Goal: Transaction & Acquisition: Purchase product/service

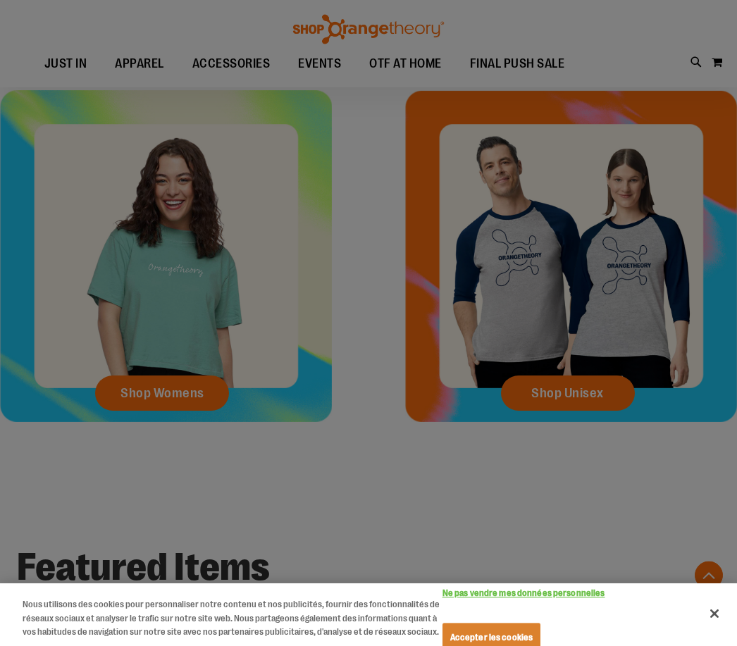
scroll to position [282, 0]
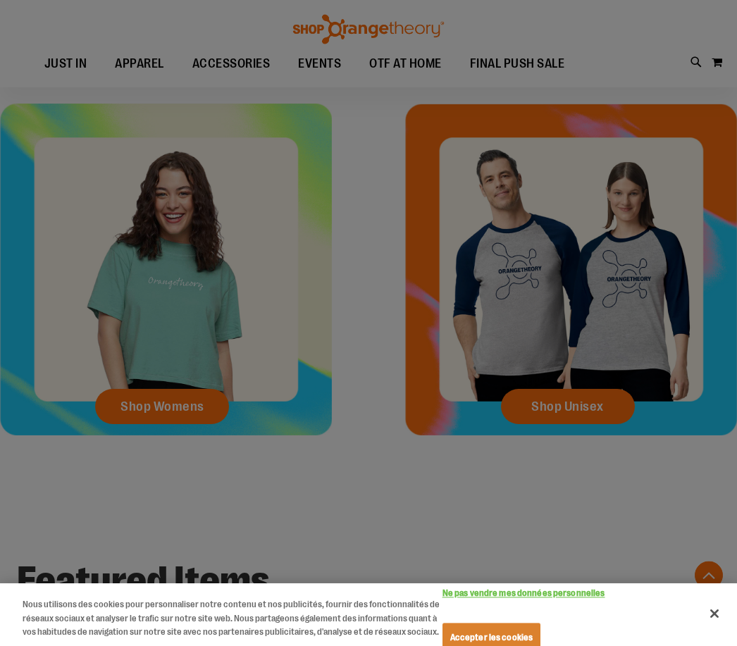
click at [578, 399] on div at bounding box center [368, 323] width 737 height 646
click at [585, 341] on div at bounding box center [368, 323] width 737 height 646
click at [590, 412] on div at bounding box center [368, 323] width 737 height 646
click at [719, 608] on button "Fermer" at bounding box center [714, 613] width 31 height 31
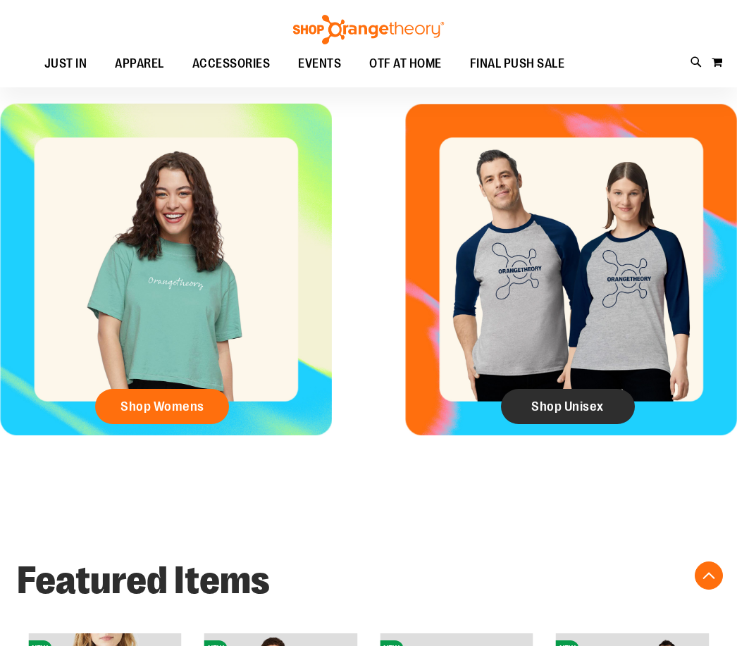
click at [599, 399] on span "Shop Unisex" at bounding box center [567, 406] width 73 height 15
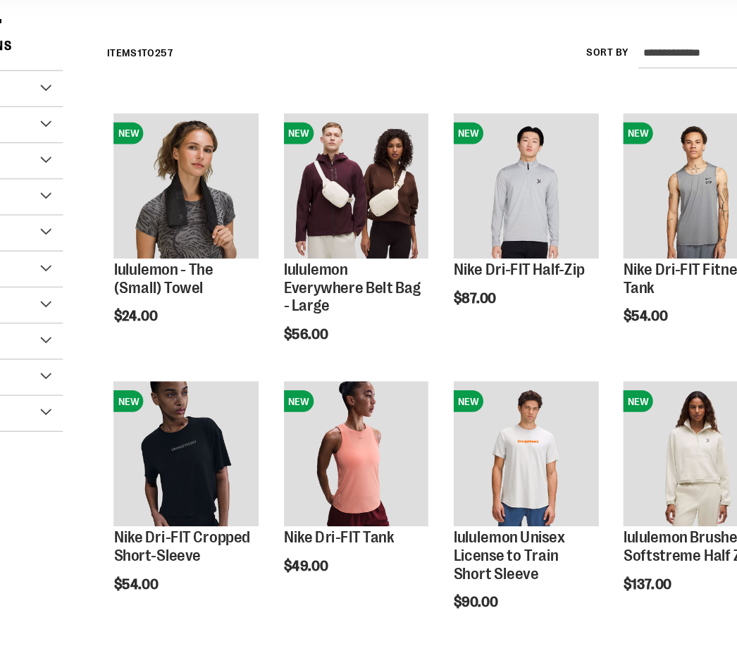
scroll to position [110, 0]
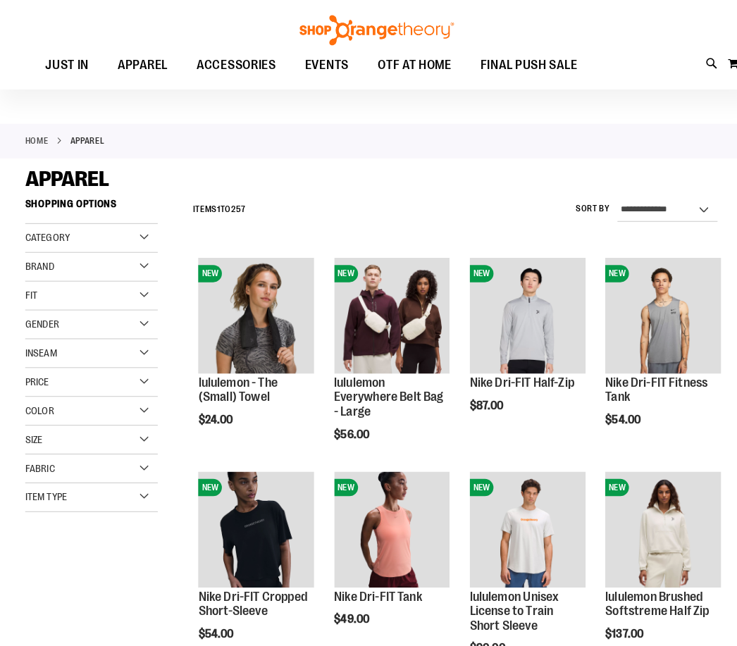
scroll to position [39, 0]
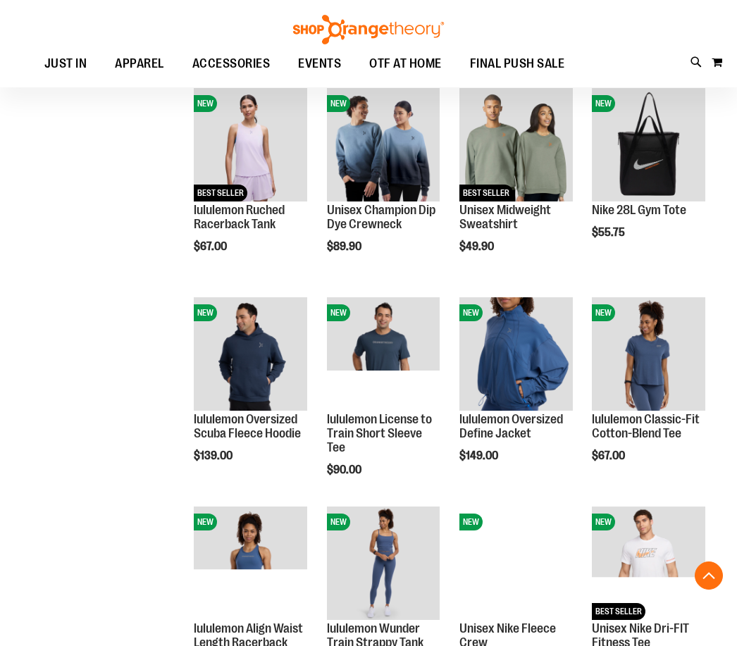
scroll to position [628, 0]
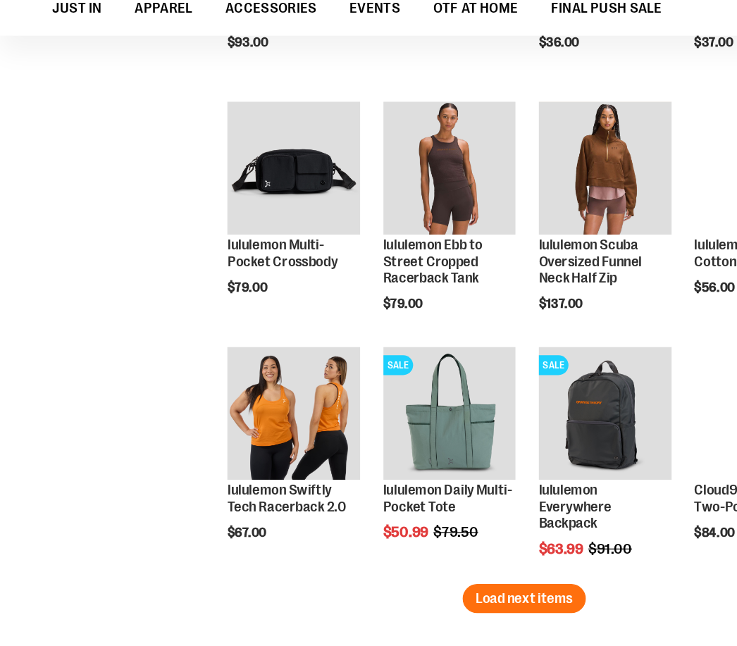
scroll to position [1626, 0]
